Goal: Task Accomplishment & Management: Complete application form

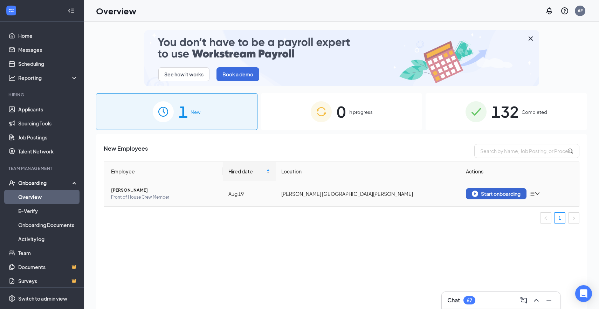
click at [501, 193] on div "Start onboarding" at bounding box center [496, 194] width 49 height 6
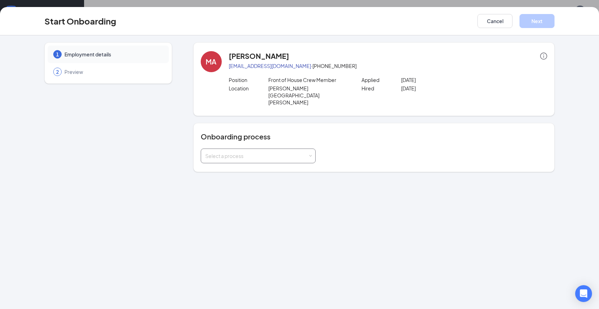
click at [311, 155] on span at bounding box center [310, 156] width 3 height 3
click at [280, 160] on li "[PERSON_NAME] - Team Member" at bounding box center [257, 157] width 115 height 13
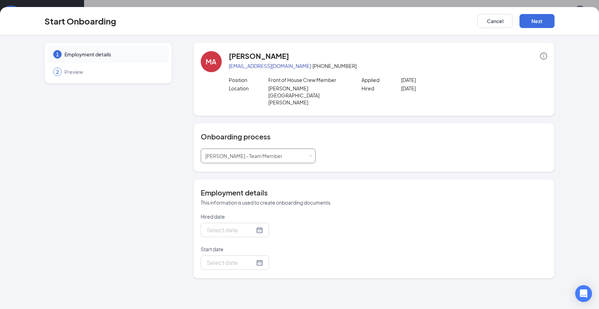
type input "[DATE]"
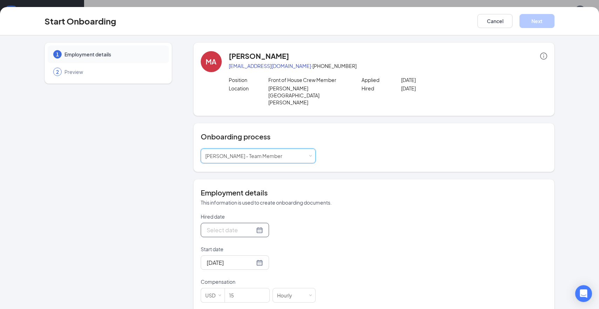
click at [259, 226] on div at bounding box center [235, 230] width 56 height 9
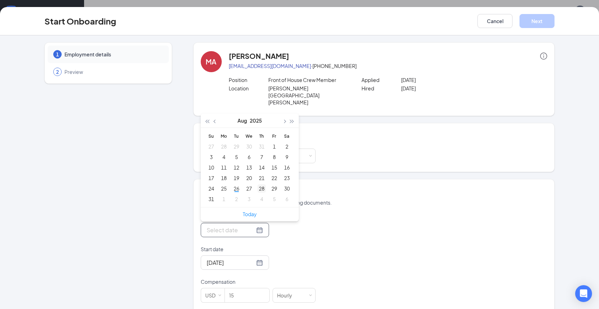
type input "[DATE]"
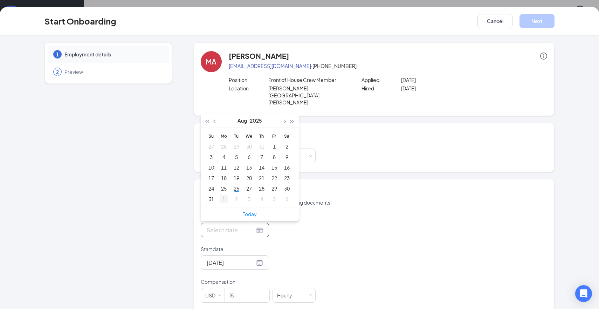
type input "[DATE]"
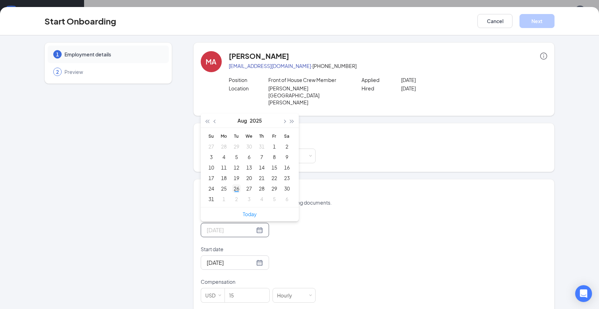
click at [241, 183] on td "26" at bounding box center [236, 188] width 13 height 11
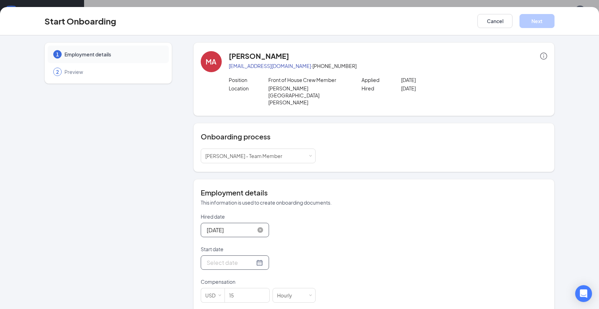
click at [257, 258] on div at bounding box center [235, 262] width 56 height 9
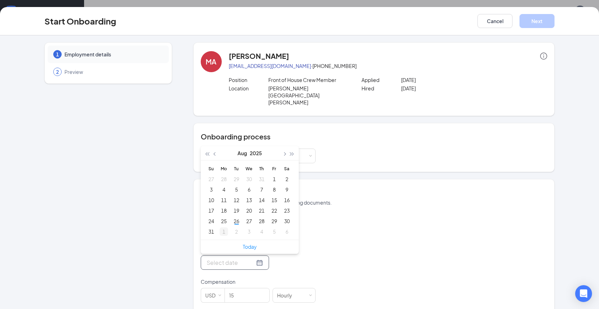
type input "[DATE]"
click at [222, 227] on div "1" at bounding box center [224, 231] width 8 height 8
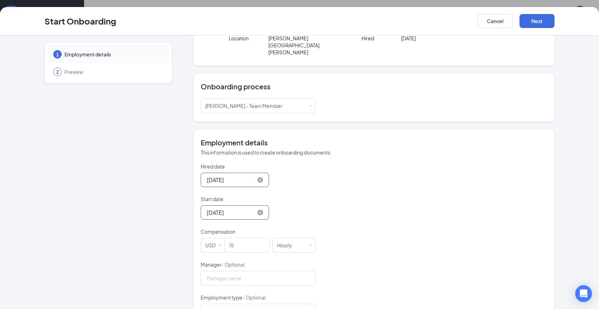
scroll to position [62, 0]
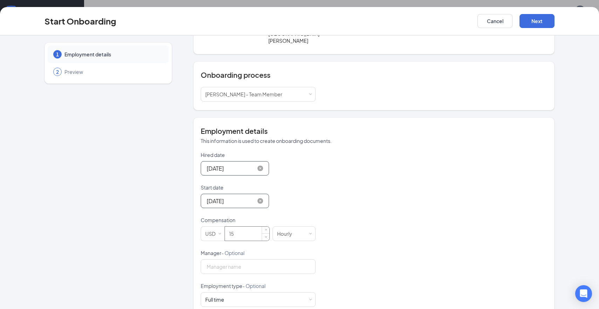
click at [243, 227] on input "15" at bounding box center [247, 234] width 44 height 14
type input "14.5"
click at [352, 210] on div "Hired date [DATE] [DATE] Su Mo Tu We Th Fr Sa 27 28 29 30 31 1 2 3 4 5 6 7 8 9 …" at bounding box center [374, 265] width 347 height 229
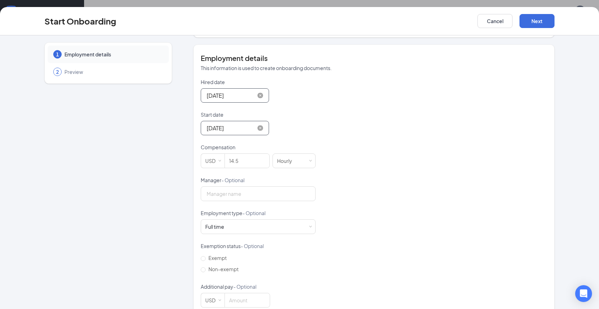
scroll to position [134, 0]
click at [535, 20] on button "Next" at bounding box center [537, 21] width 35 height 14
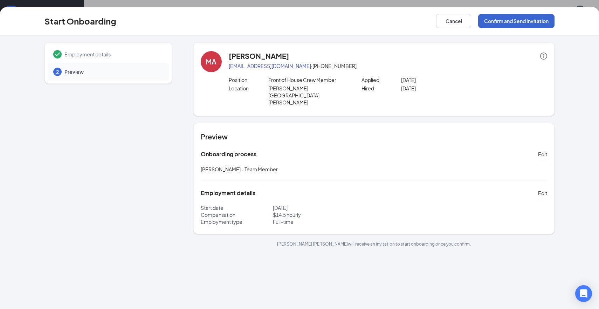
scroll to position [0, 0]
click at [535, 20] on button "Confirm and Send Invitation" at bounding box center [516, 21] width 76 height 14
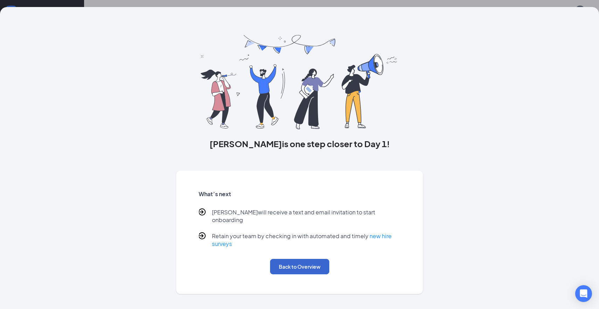
click at [303, 259] on button "Back to Overview" at bounding box center [299, 266] width 59 height 15
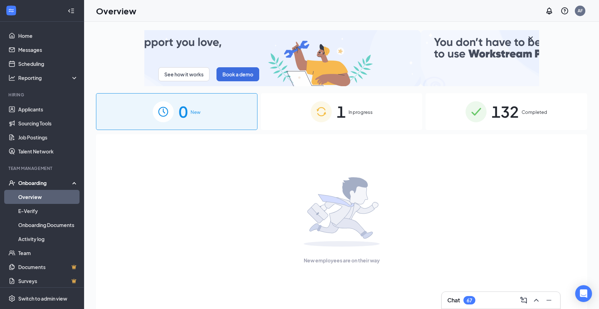
click at [357, 119] on div "1 In progress" at bounding box center [342, 111] width 162 height 37
